Goal: Transaction & Acquisition: Book appointment/travel/reservation

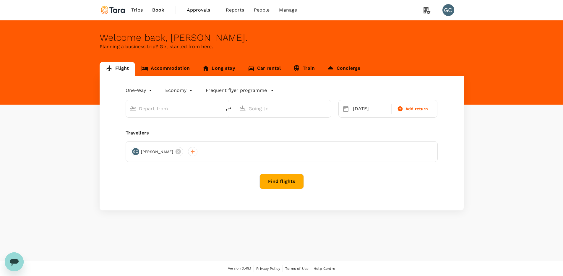
type input "premium-economy"
type input "Hartsfield–Jackson Atlanta Intl (ATL)"
type input "Singapore Changi (SIN)"
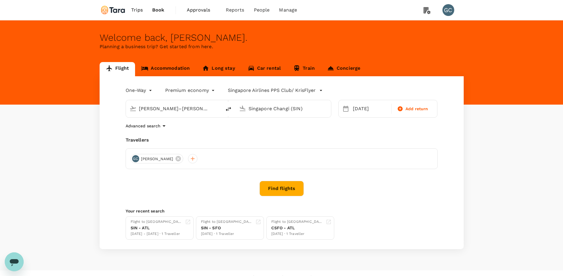
click at [157, 11] on span "Book" at bounding box center [158, 10] width 12 height 7
click at [142, 8] on span "Trips" at bounding box center [137, 10] width 12 height 7
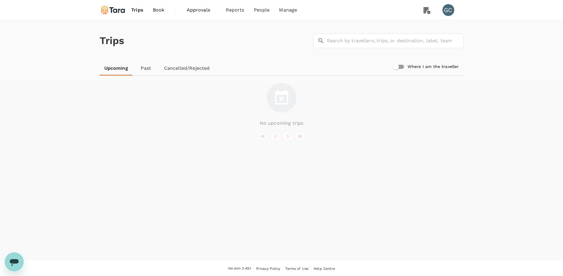
drag, startPoint x: 136, startPoint y: 67, endPoint x: 142, endPoint y: 66, distance: 6.8
click at [136, 67] on link "Past" at bounding box center [146, 68] width 27 height 14
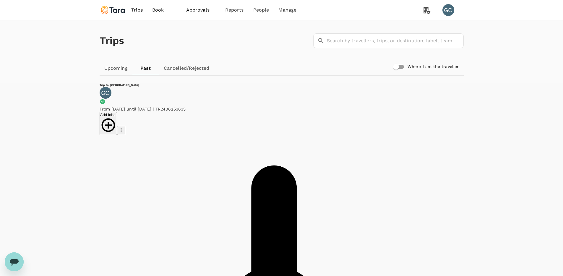
click at [211, 7] on span "Approvals" at bounding box center [201, 10] width 30 height 7
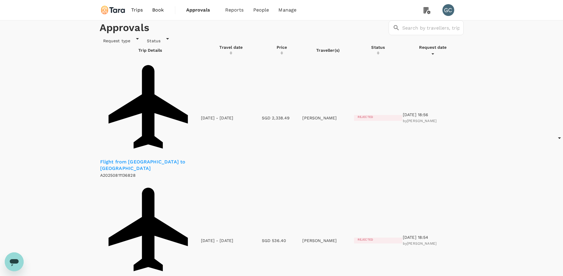
click at [122, 12] on img at bounding box center [113, 10] width 27 height 13
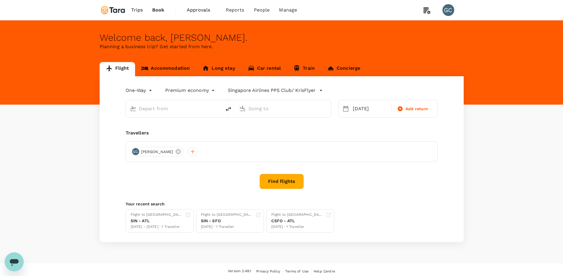
type input "[PERSON_NAME]–[PERSON_NAME] Atlanta Intl (ATL)"
type input "Singapore Changi (SIN)"
type input "[PERSON_NAME]–[PERSON_NAME] Atlanta Intl (ATL)"
type input "Singapore Changi (SIN)"
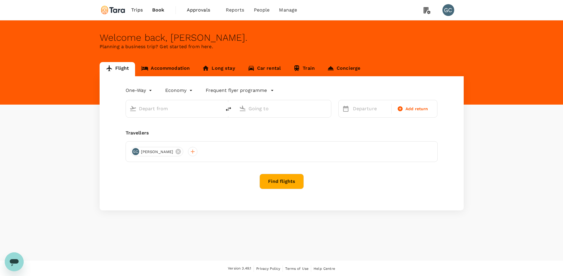
type input "premium-economy"
type input "[PERSON_NAME]–[PERSON_NAME] Atlanta Intl (ATL)"
type input "Singapore Changi (SIN)"
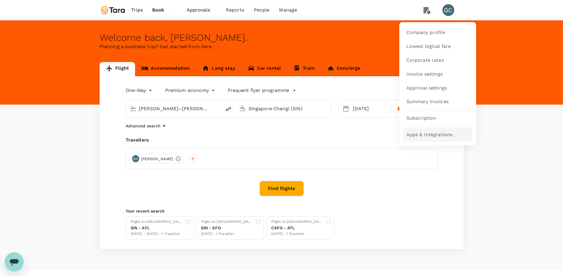
click at [426, 135] on span "Apps & Integrations" at bounding box center [429, 134] width 46 height 7
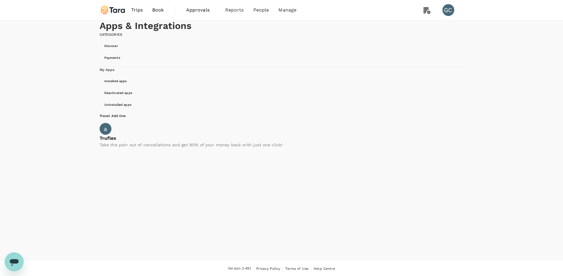
click at [142, 11] on span "Trips" at bounding box center [137, 10] width 12 height 7
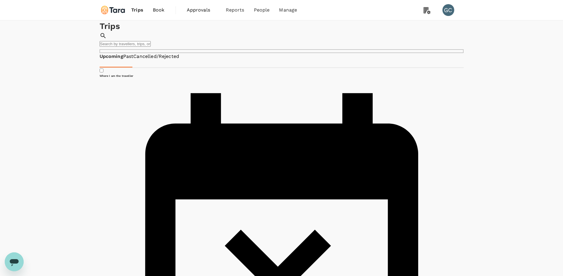
click at [120, 6] on img at bounding box center [113, 10] width 27 height 13
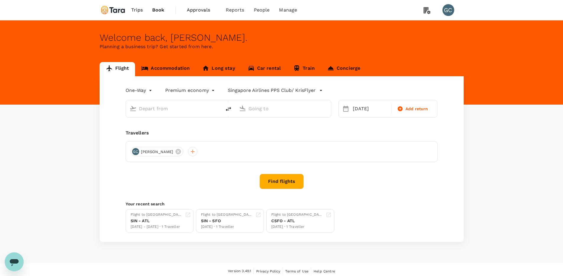
type input "[PERSON_NAME]–[PERSON_NAME] Atlanta Intl (ATL)"
type input "Singapore Changi (SIN)"
type input "[PERSON_NAME]–[PERSON_NAME] Atlanta Intl (ATL)"
type input "Singapore Changi (SIN)"
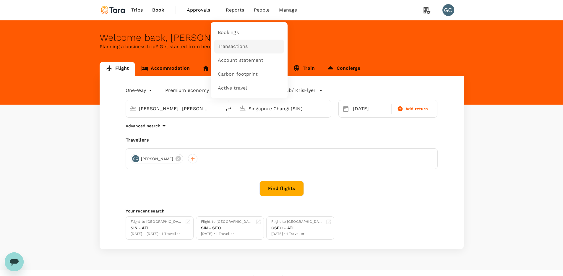
click at [242, 45] on span "Transactions" at bounding box center [233, 46] width 30 height 7
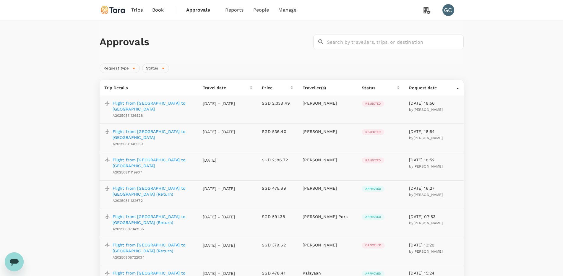
click at [111, 8] on img at bounding box center [113, 10] width 27 height 13
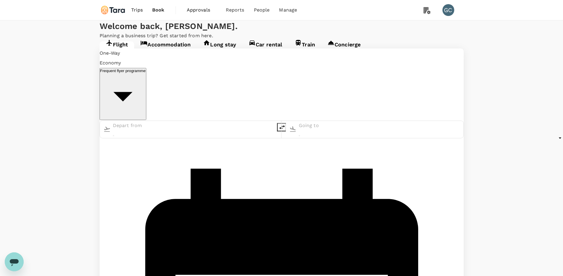
type input "premium-economy"
type input "[PERSON_NAME]–[PERSON_NAME] Atlanta Intl (ATL)"
type input "Singapore Changi (SIN)"
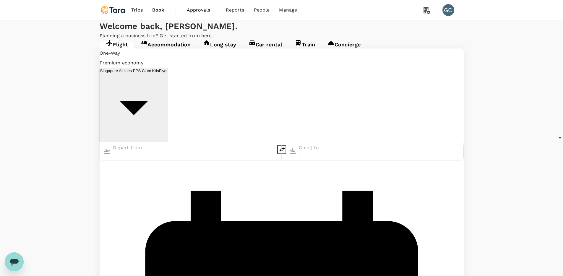
type input "[PERSON_NAME]–[PERSON_NAME] Atlanta Intl (ATL)"
type input "Singapore Changi (SIN)"
click at [152, 7] on span "Book" at bounding box center [158, 10] width 12 height 7
click at [134, 10] on span "Trips" at bounding box center [137, 10] width 12 height 7
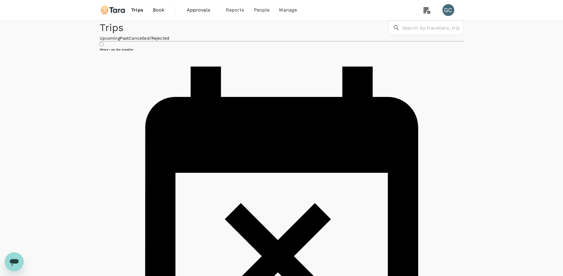
click at [119, 10] on img at bounding box center [113, 10] width 27 height 13
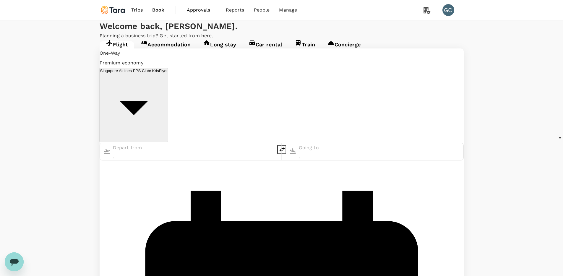
type input "Hartsfield–Jackson Atlanta Intl (ATL)"
type input "Singapore Changi (SIN)"
type input "Hartsfield–Jackson Atlanta Intl (ATL)"
type input "Singapore Changi (SIN)"
